Goal: Task Accomplishment & Management: Use online tool/utility

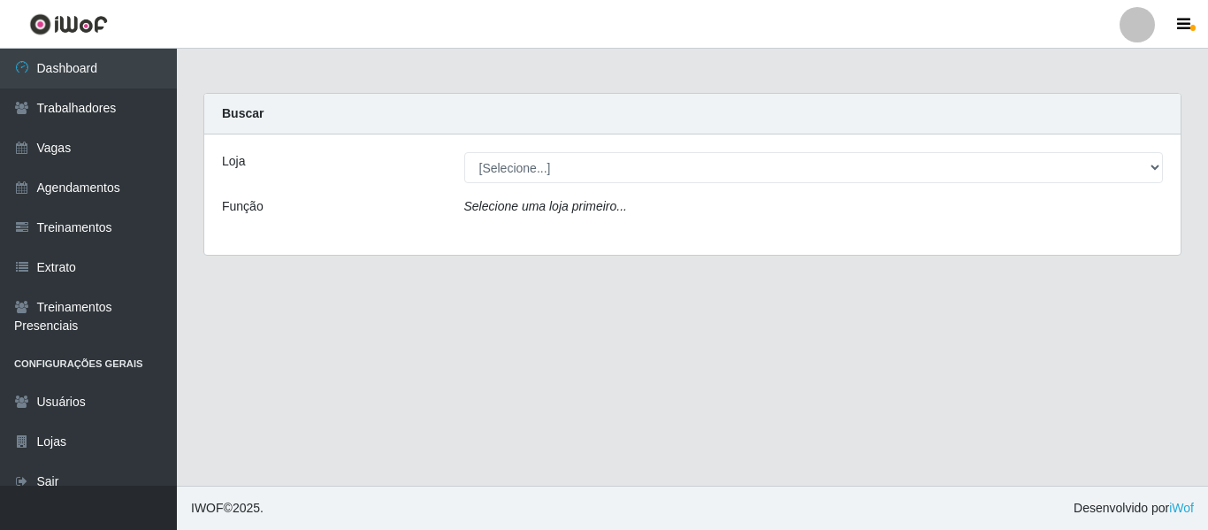
click at [1150, 26] on div at bounding box center [1136, 24] width 35 height 35
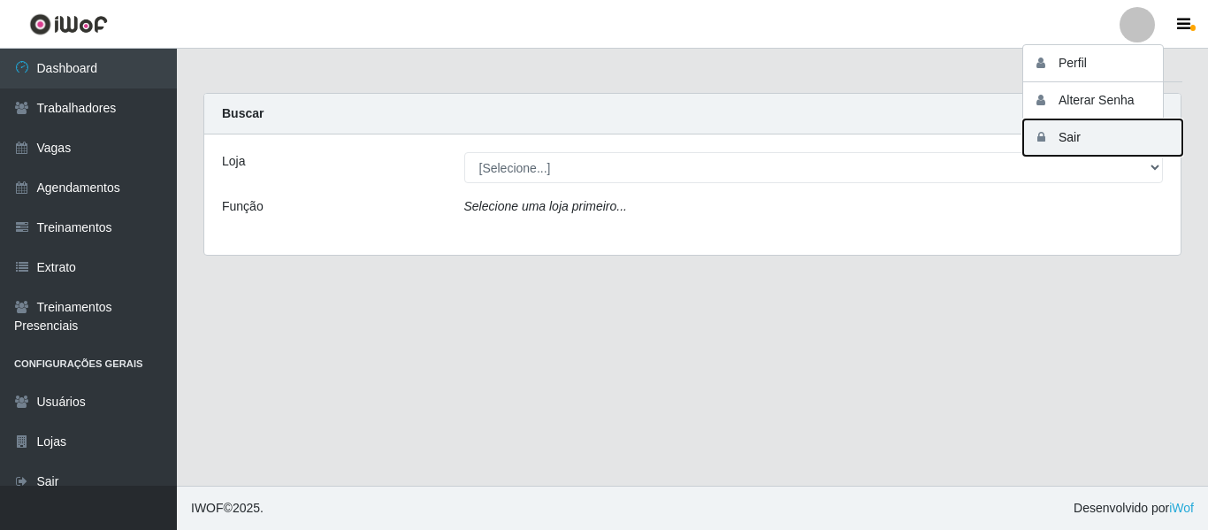
click at [1069, 140] on button "Sair" at bounding box center [1102, 137] width 159 height 36
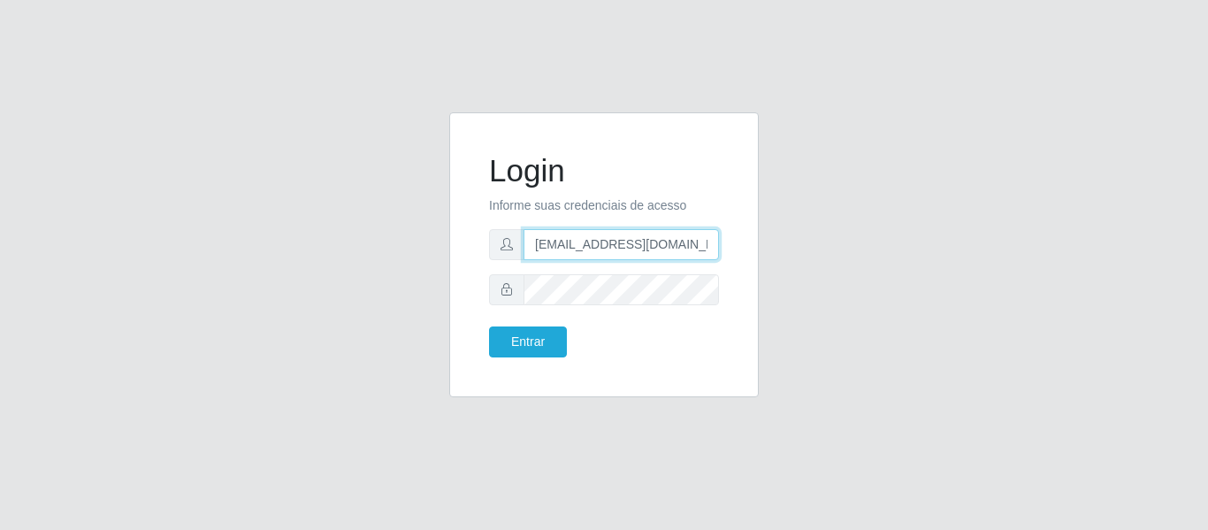
click at [694, 248] on input "[EMAIL_ADDRESS][DOMAIN_NAME]" at bounding box center [620, 244] width 195 height 31
type input "camila@redefacil"
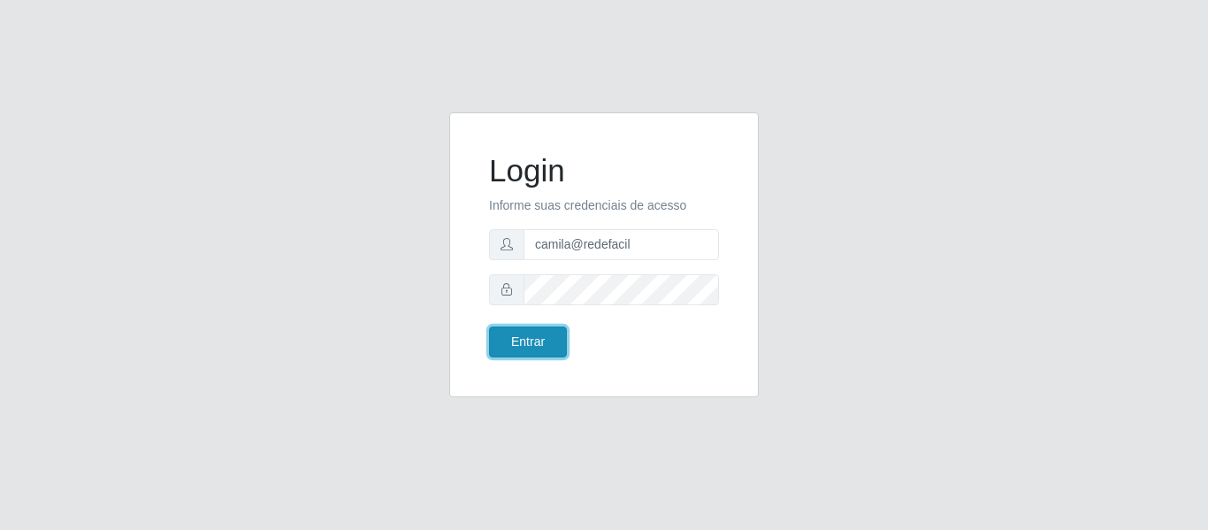
click at [533, 332] on button "Entrar" at bounding box center [528, 341] width 78 height 31
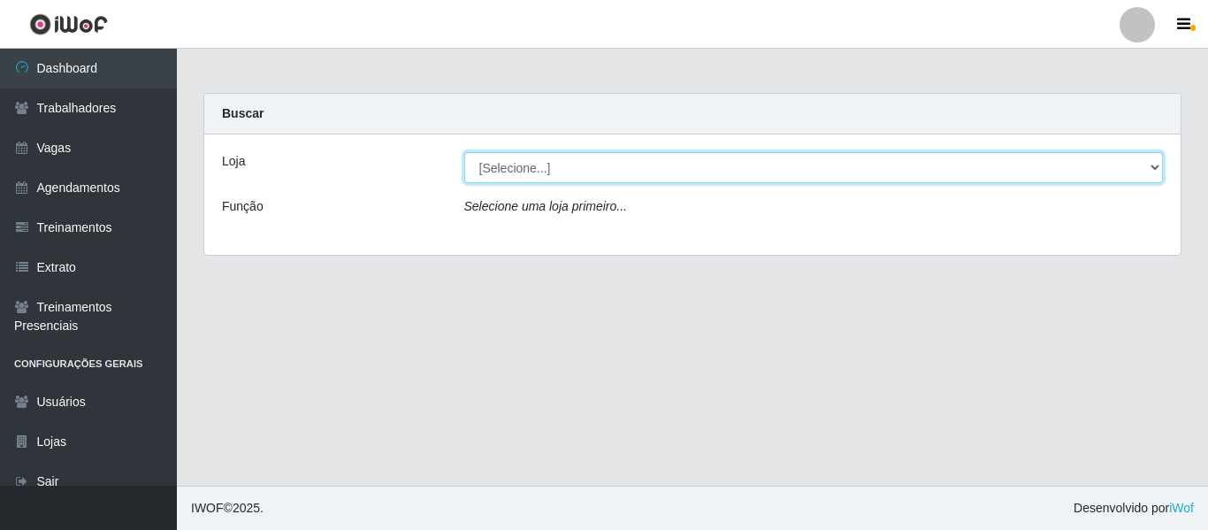
click at [518, 156] on select "[Selecione...] Rede Fácil Construção" at bounding box center [813, 167] width 699 height 31
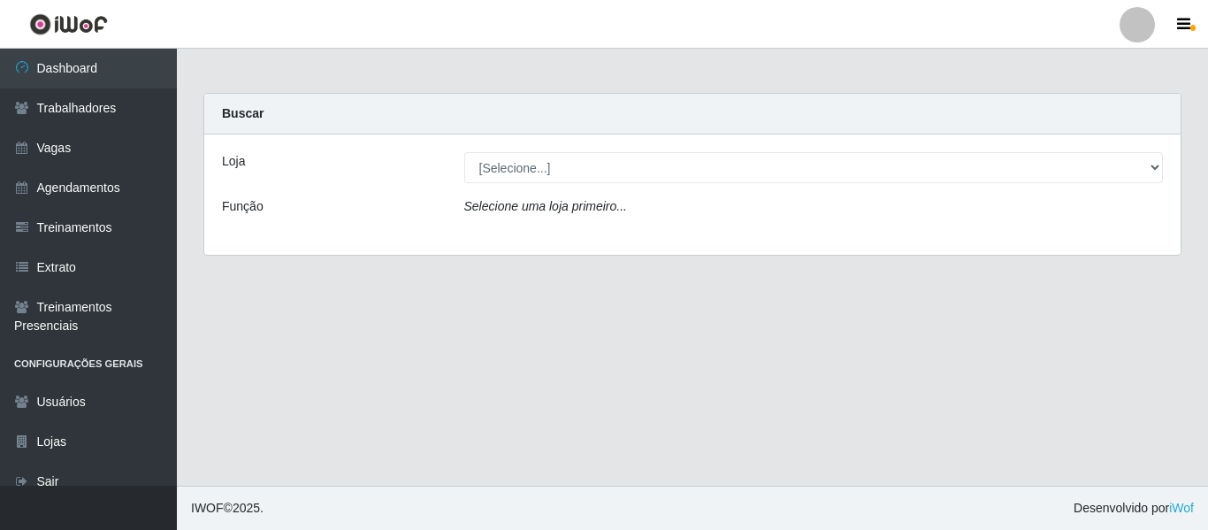
click at [515, 239] on div "Loja [Selecione...] Rede Fácil Construção Função Selecione uma loja primeiro..." at bounding box center [692, 194] width 976 height 120
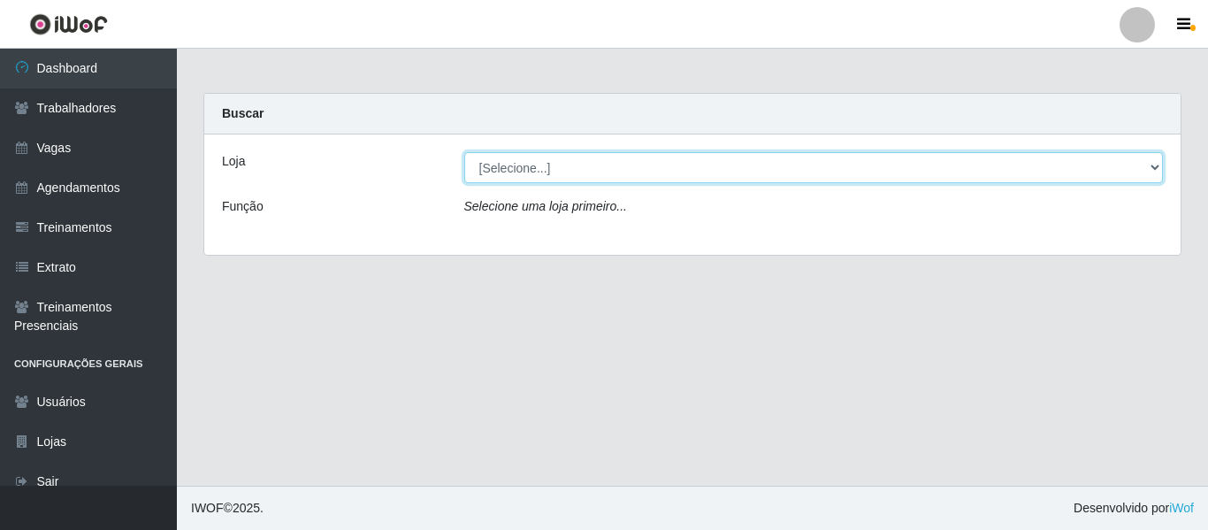
click at [510, 175] on select "[Selecione...] Rede Fácil Construção" at bounding box center [813, 167] width 699 height 31
select select "318"
click at [464, 152] on select "[Selecione...] Rede Fácil Construção" at bounding box center [813, 167] width 699 height 31
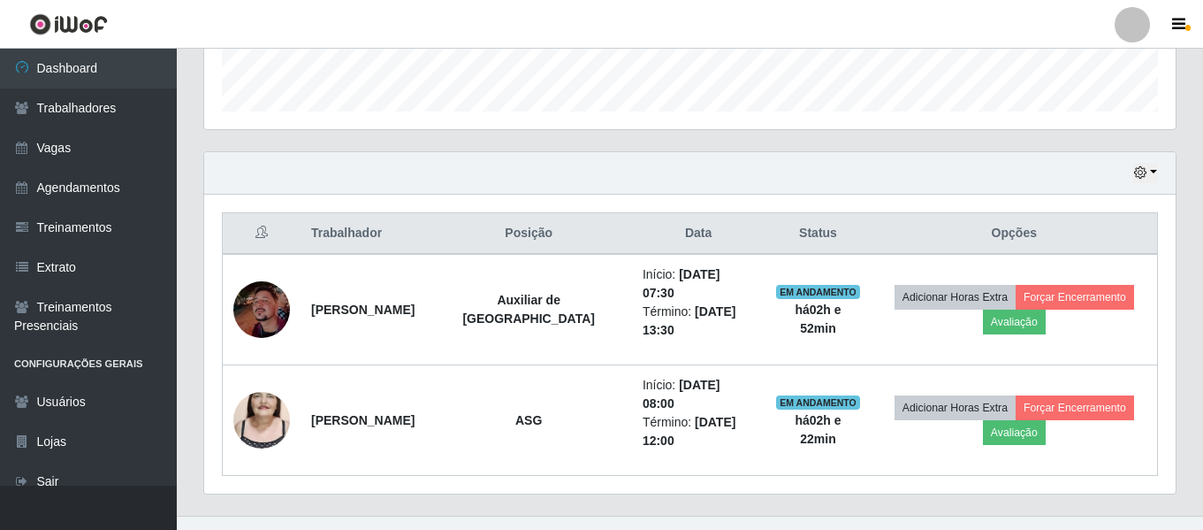
scroll to position [551, 0]
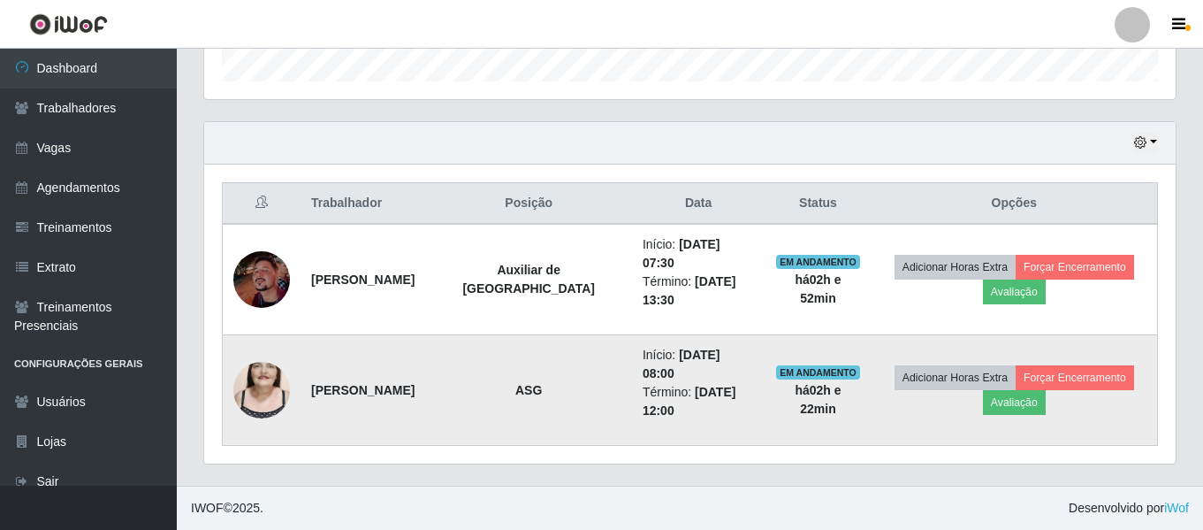
click at [260, 382] on img at bounding box center [261, 390] width 57 height 101
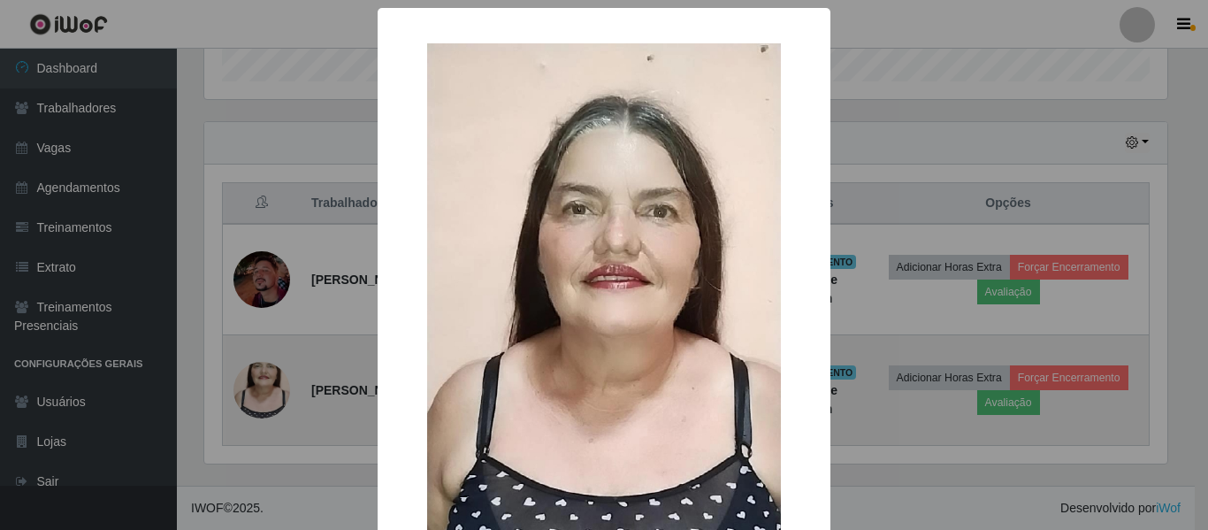
click at [260, 382] on div "× OK Cancel" at bounding box center [604, 265] width 1208 height 530
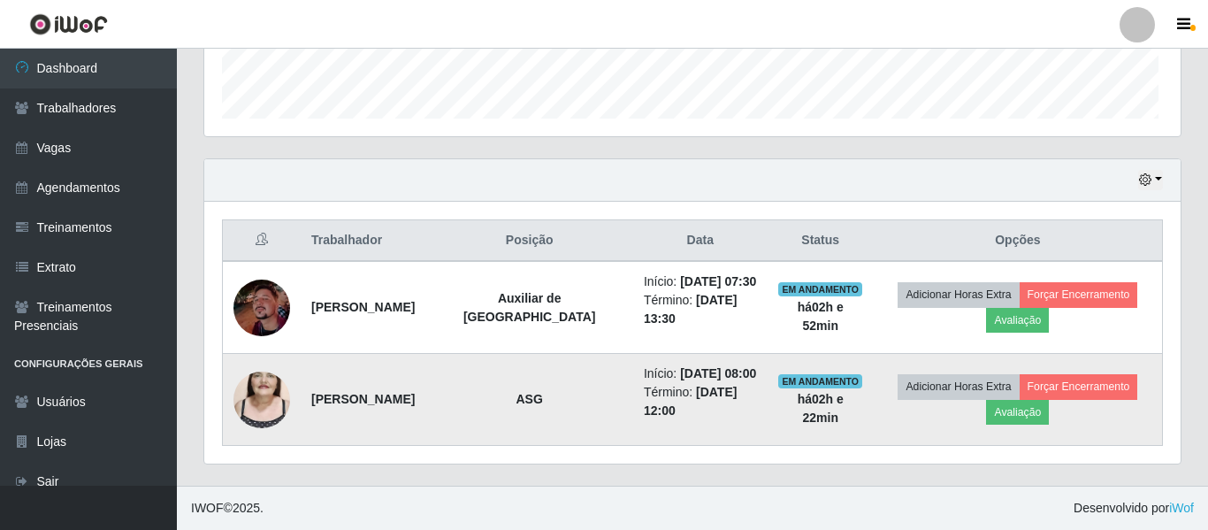
scroll to position [367, 972]
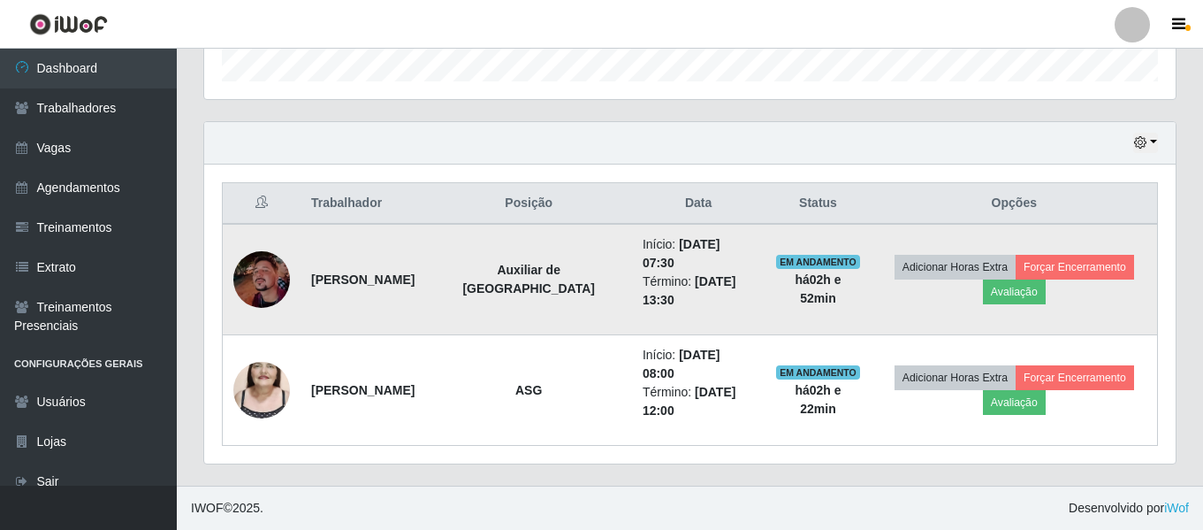
click at [278, 278] on img at bounding box center [261, 279] width 57 height 57
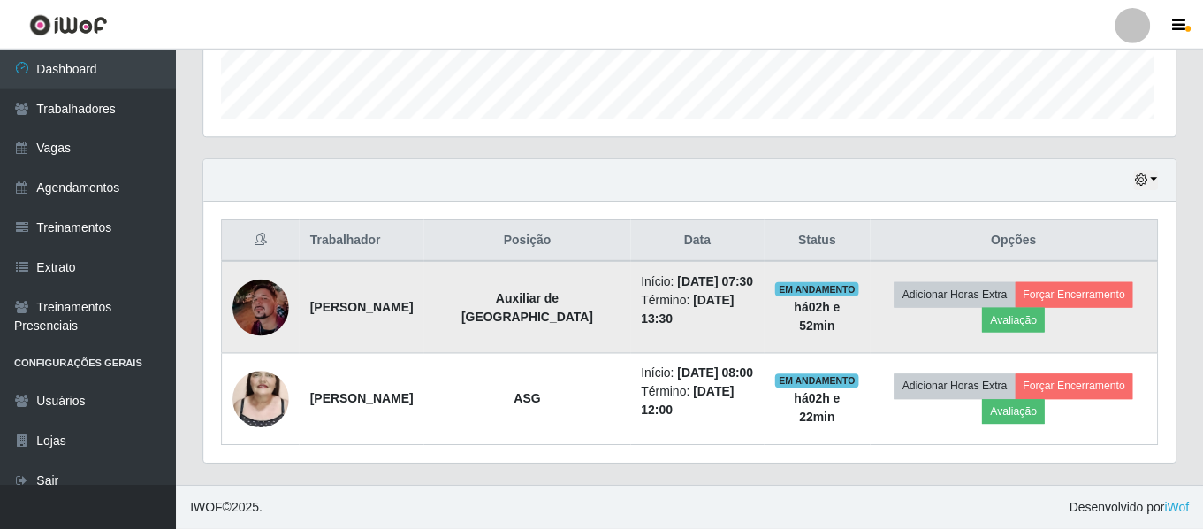
scroll to position [367, 963]
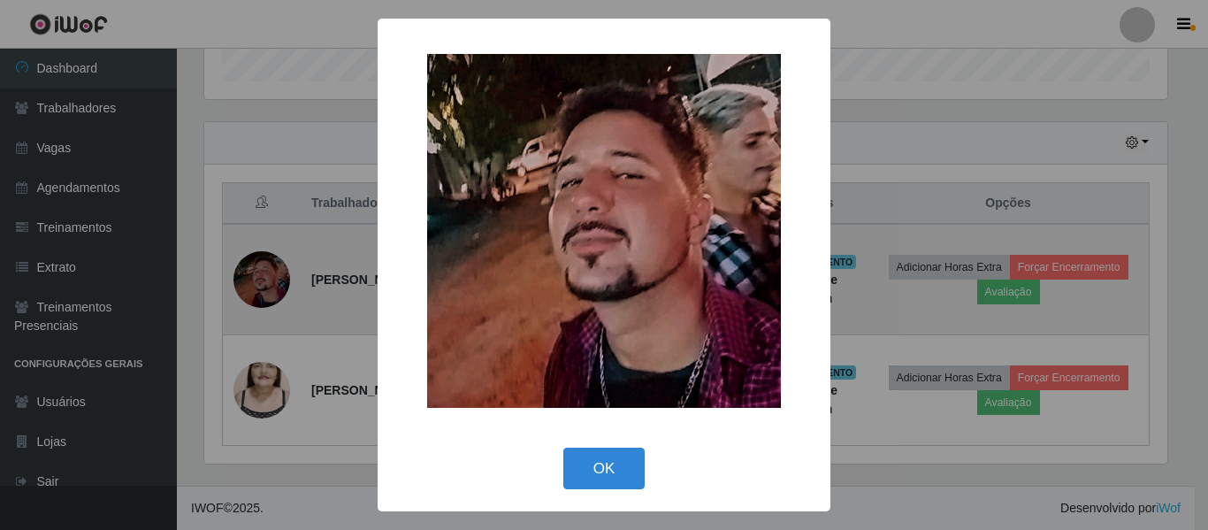
click at [278, 278] on div "× OK Cancel" at bounding box center [604, 265] width 1208 height 530
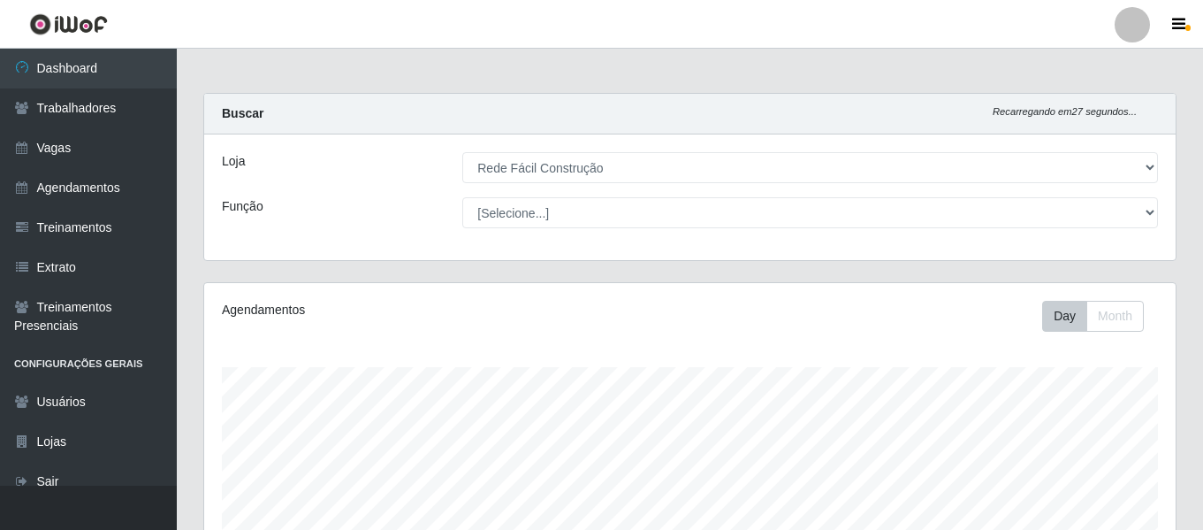
scroll to position [551, 0]
